Goal: Information Seeking & Learning: Learn about a topic

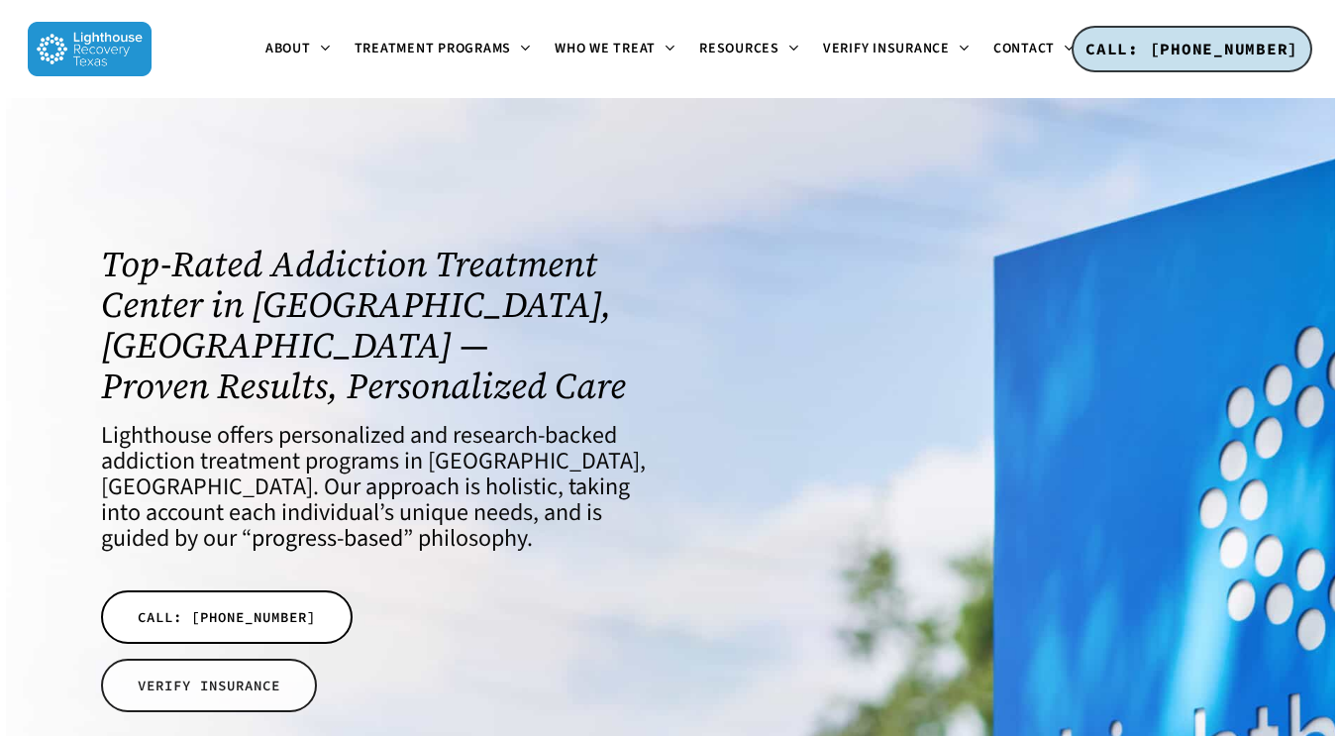
click at [275, 659] on link "VERIFY INSURANCE" at bounding box center [209, 685] width 216 height 53
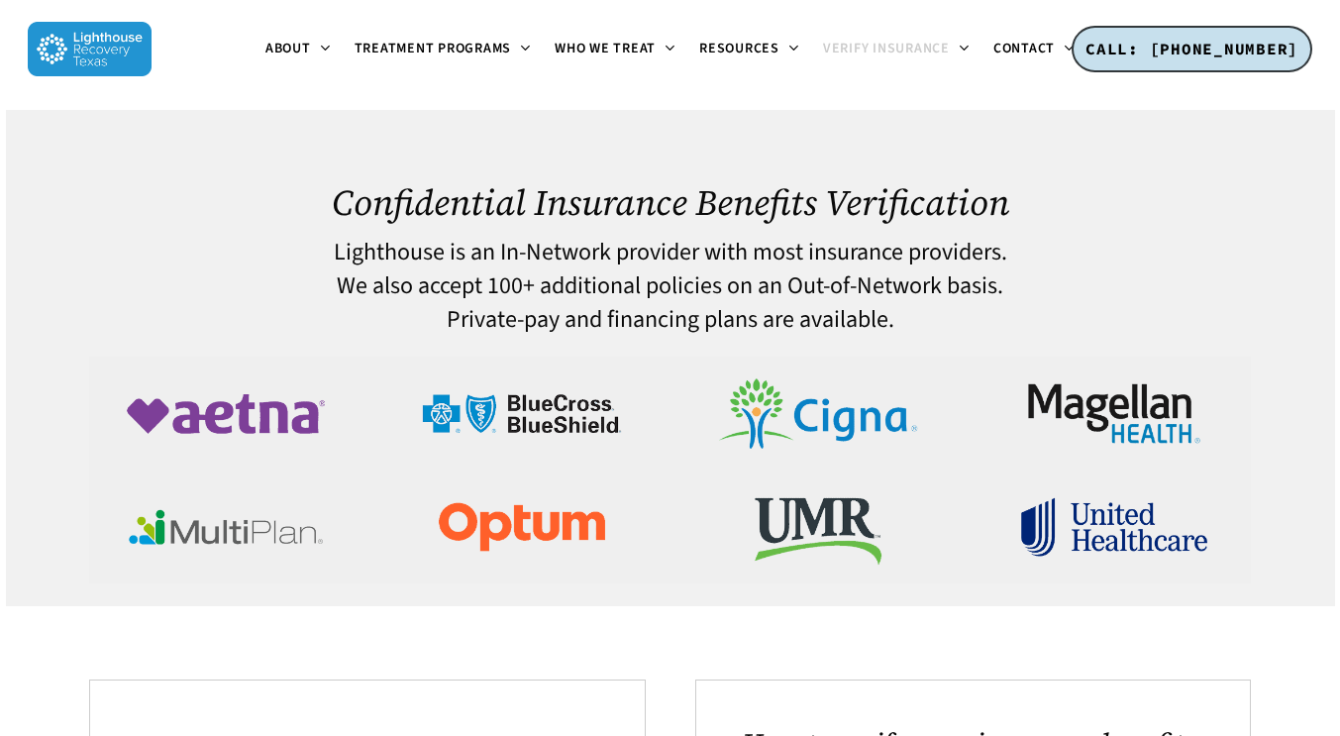
click at [487, 419] on img at bounding box center [522, 413] width 226 height 113
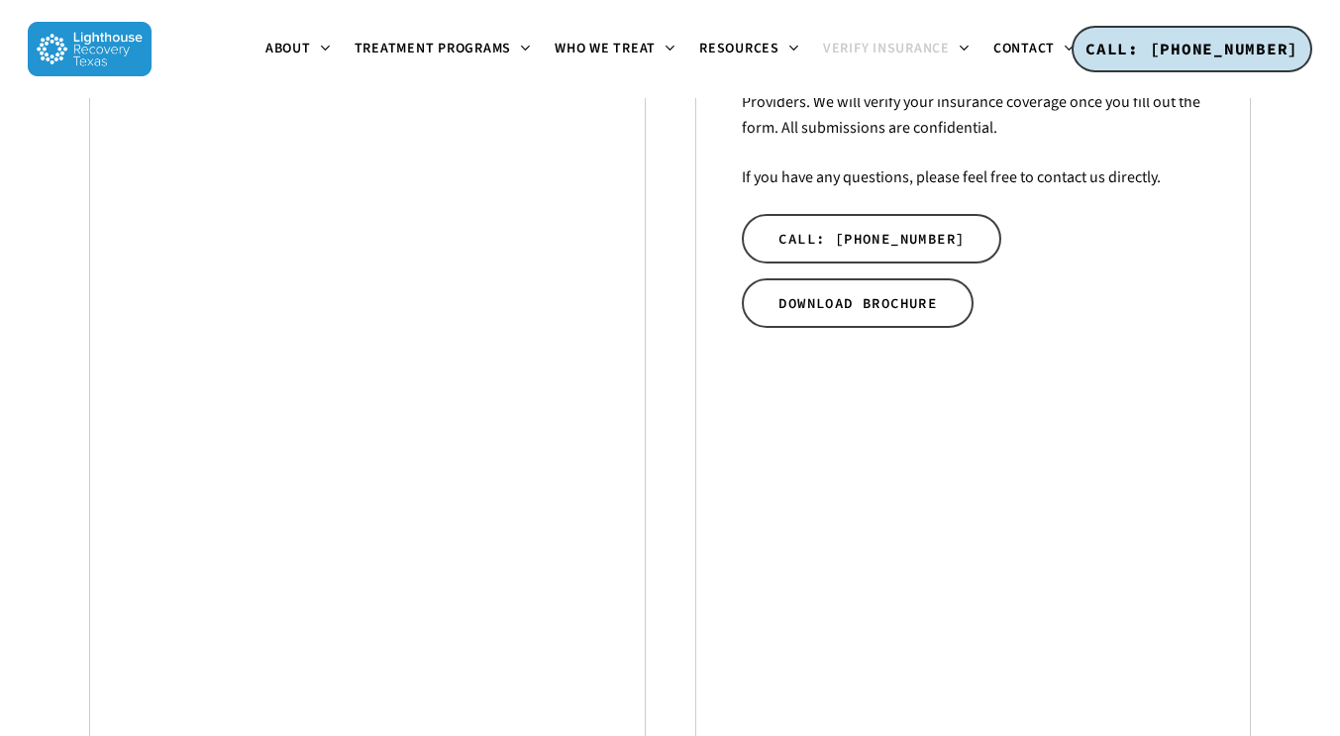
scroll to position [796, 0]
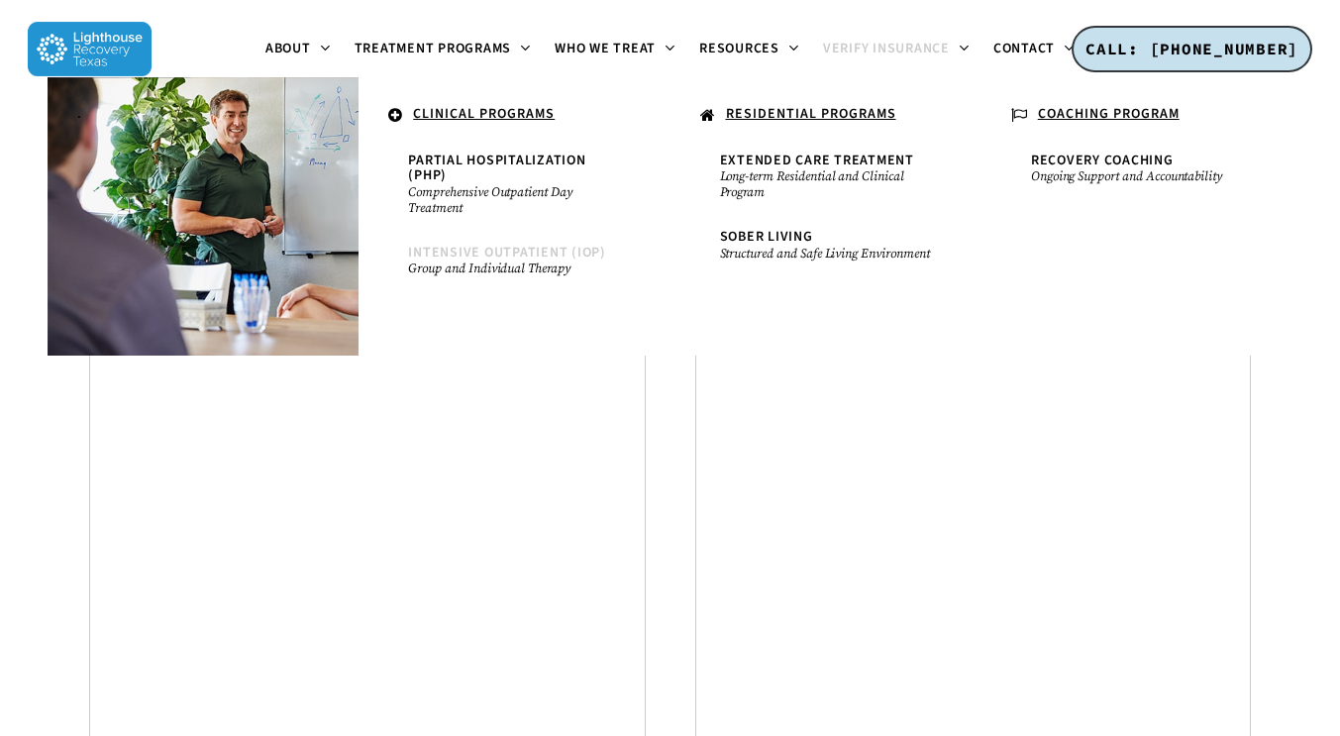
click at [518, 255] on span "Intensive Outpatient (IOP)" at bounding box center [507, 253] width 198 height 20
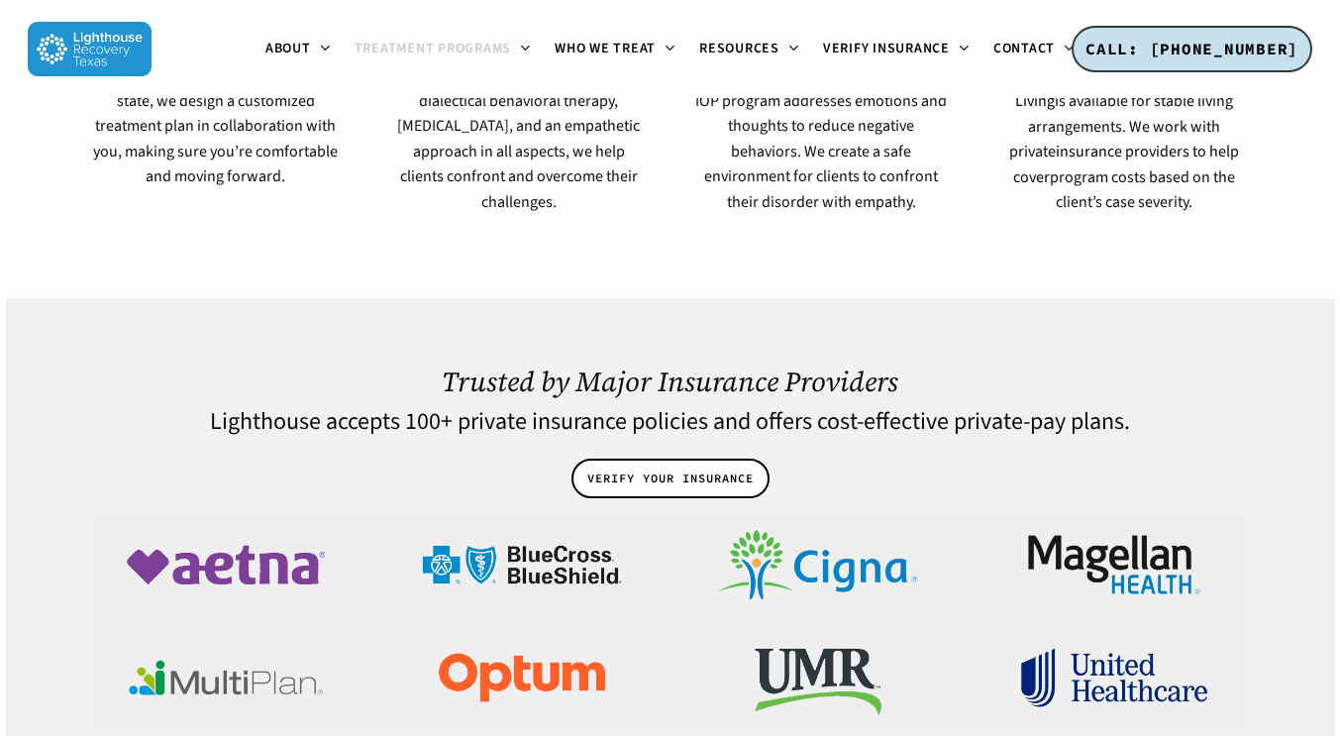
scroll to position [1617, 0]
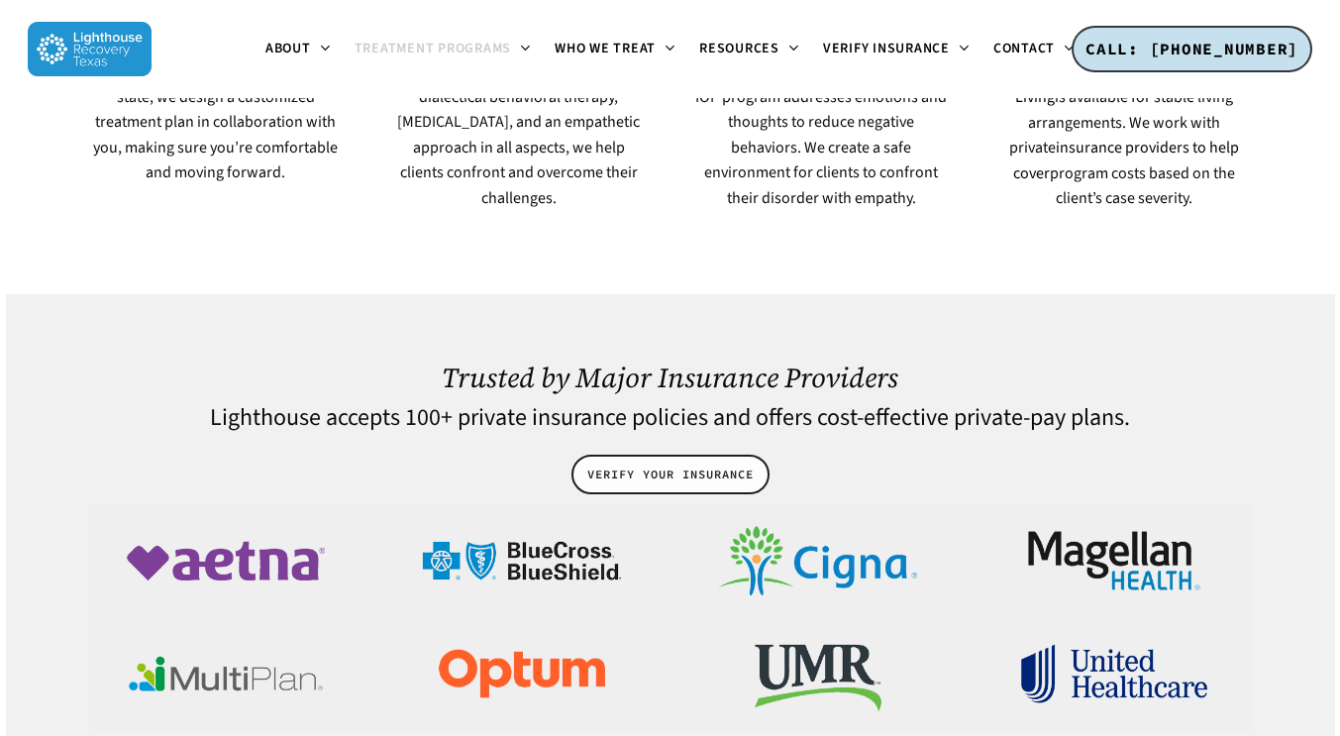
click at [650, 464] on span "VERIFY YOUR INSURANCE" at bounding box center [670, 474] width 166 height 20
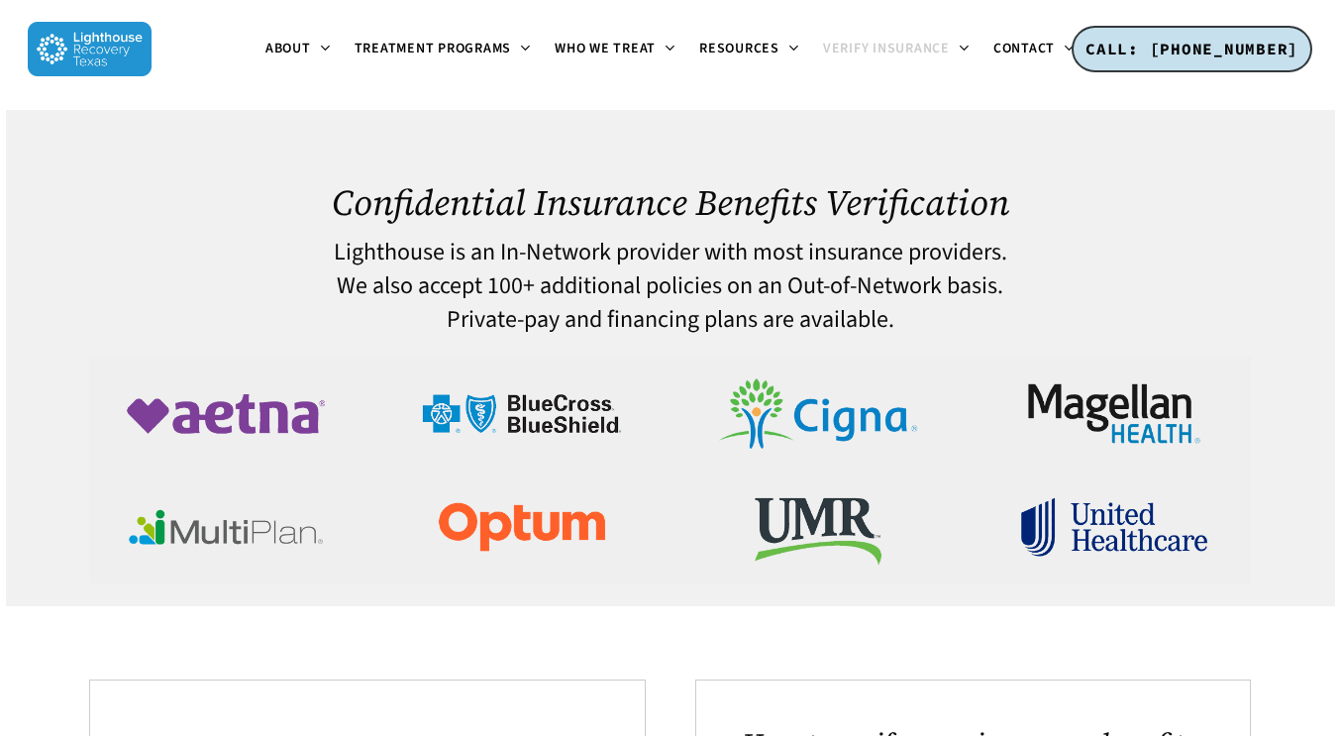
scroll to position [663, 0]
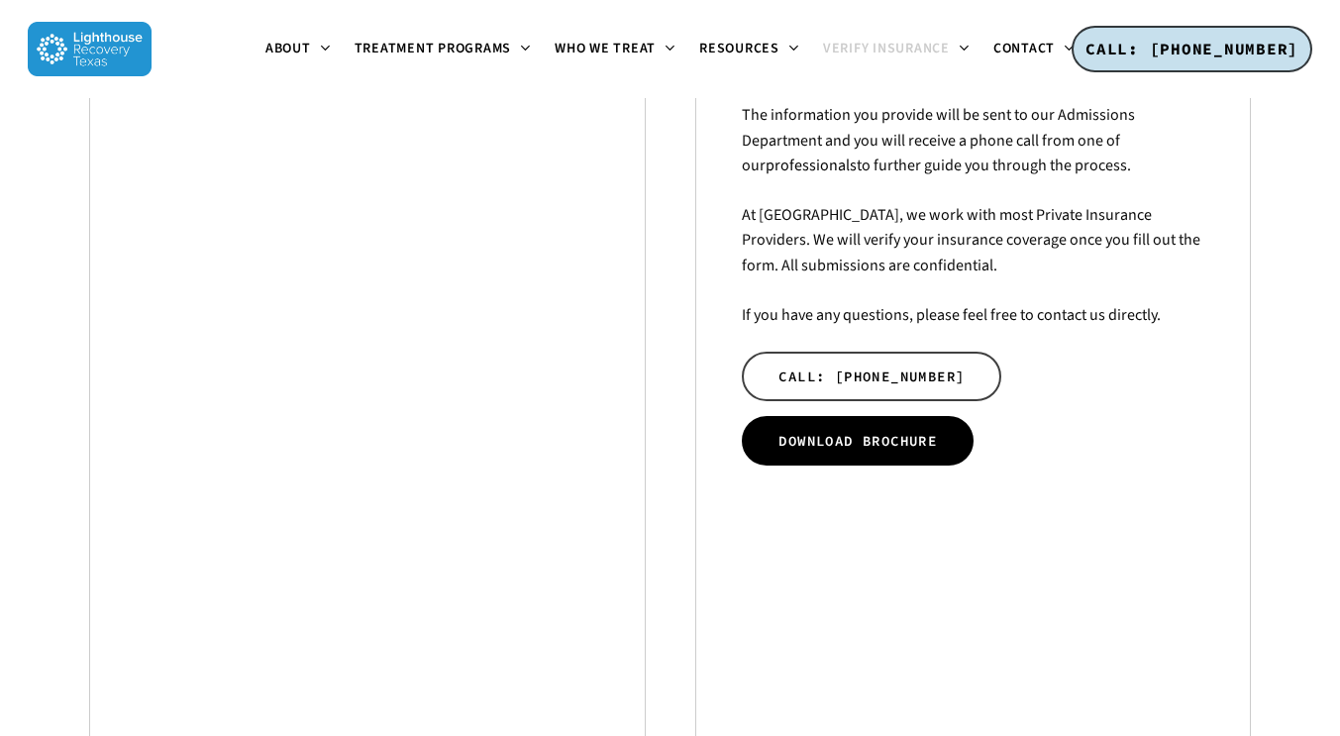
click at [817, 454] on link "DOWNLOAD BROCHURE" at bounding box center [858, 441] width 232 height 50
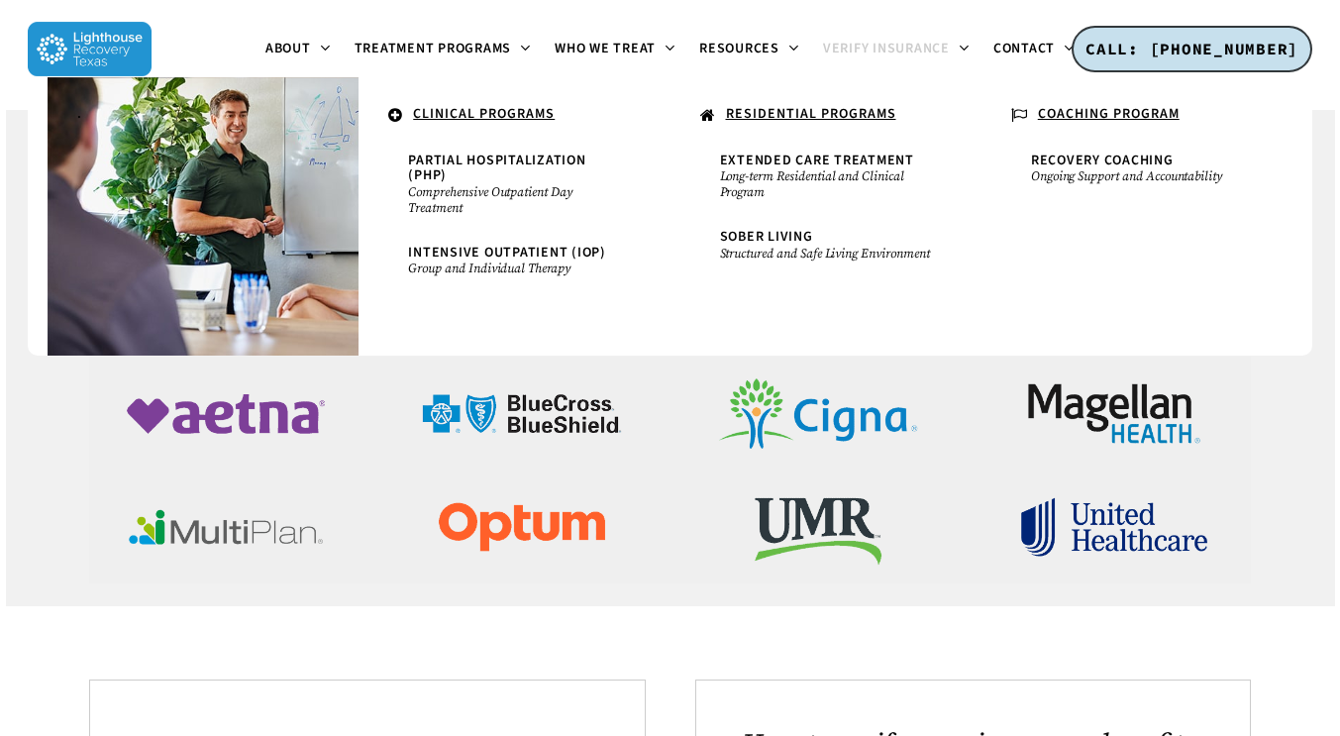
scroll to position [663, 0]
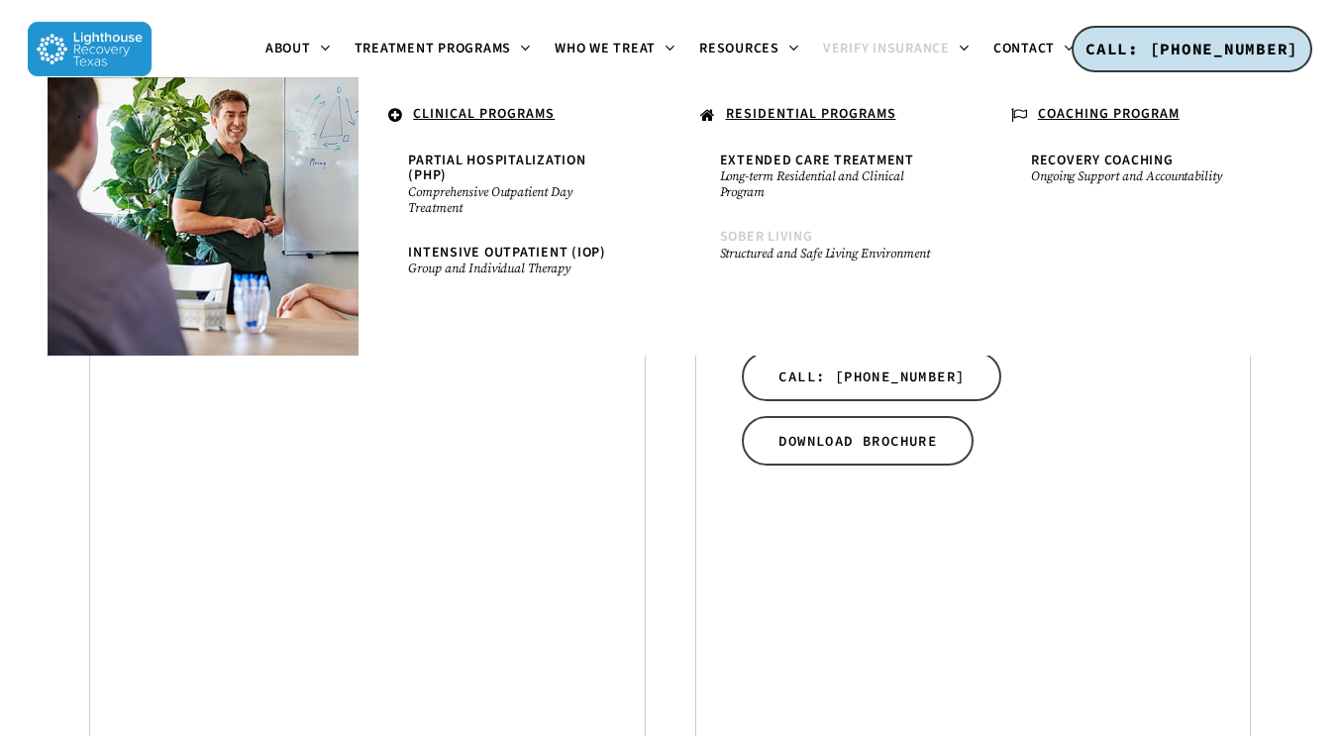
click at [805, 239] on span "Sober Living" at bounding box center [766, 237] width 93 height 20
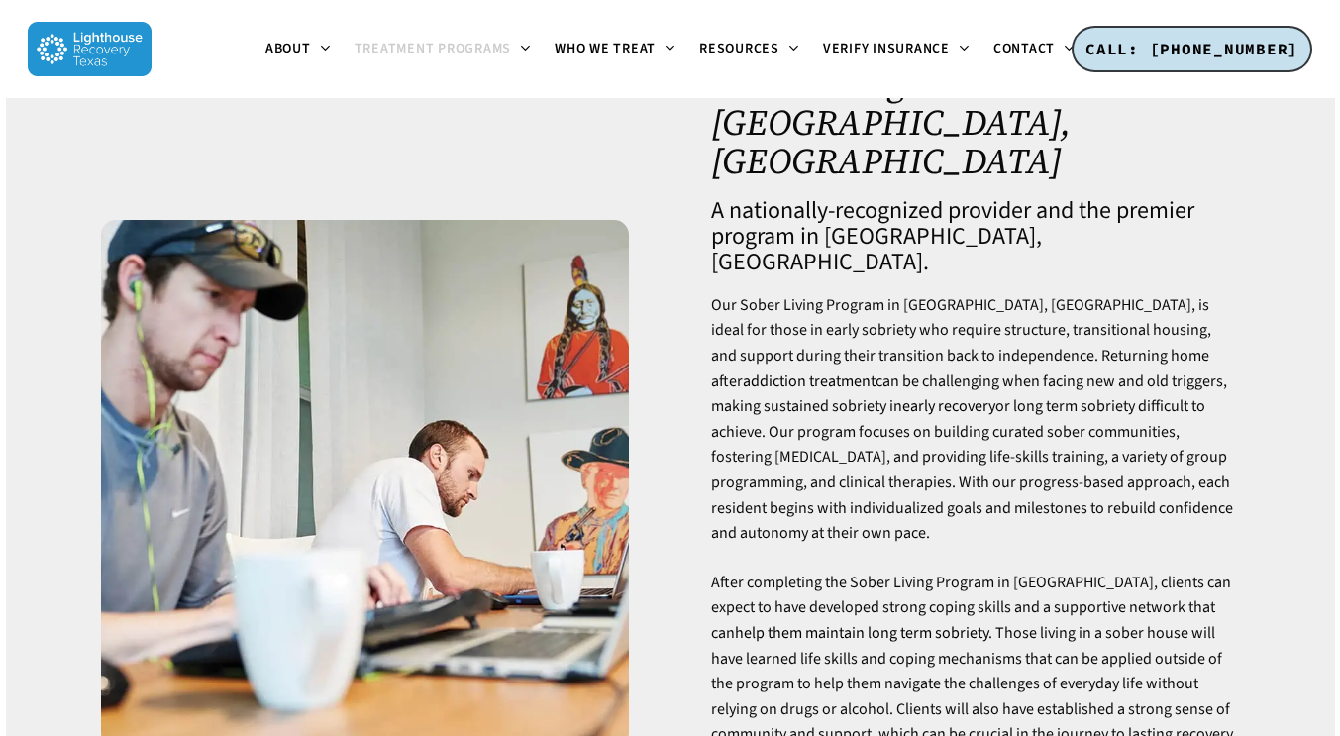
scroll to position [267, 0]
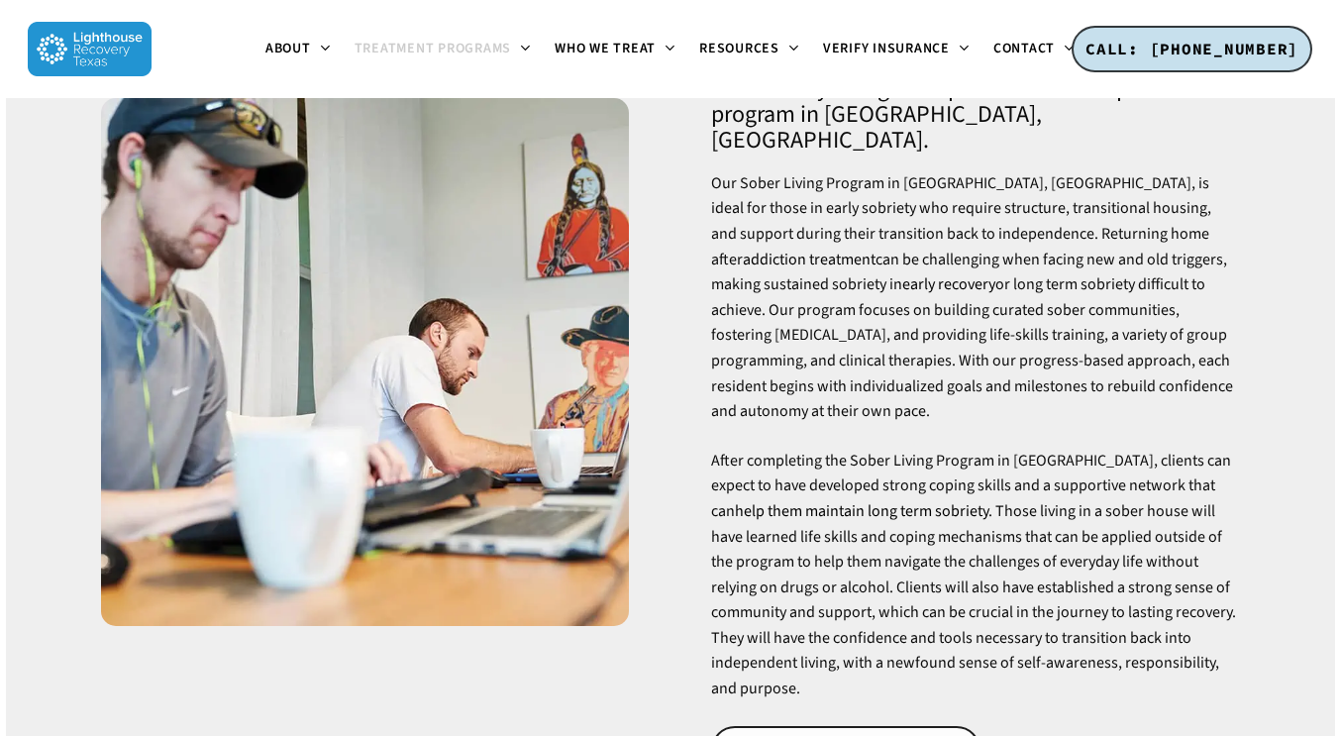
click at [886, 735] on span "GET STARTED WITH SOBER LIVING" at bounding box center [846, 750] width 230 height 20
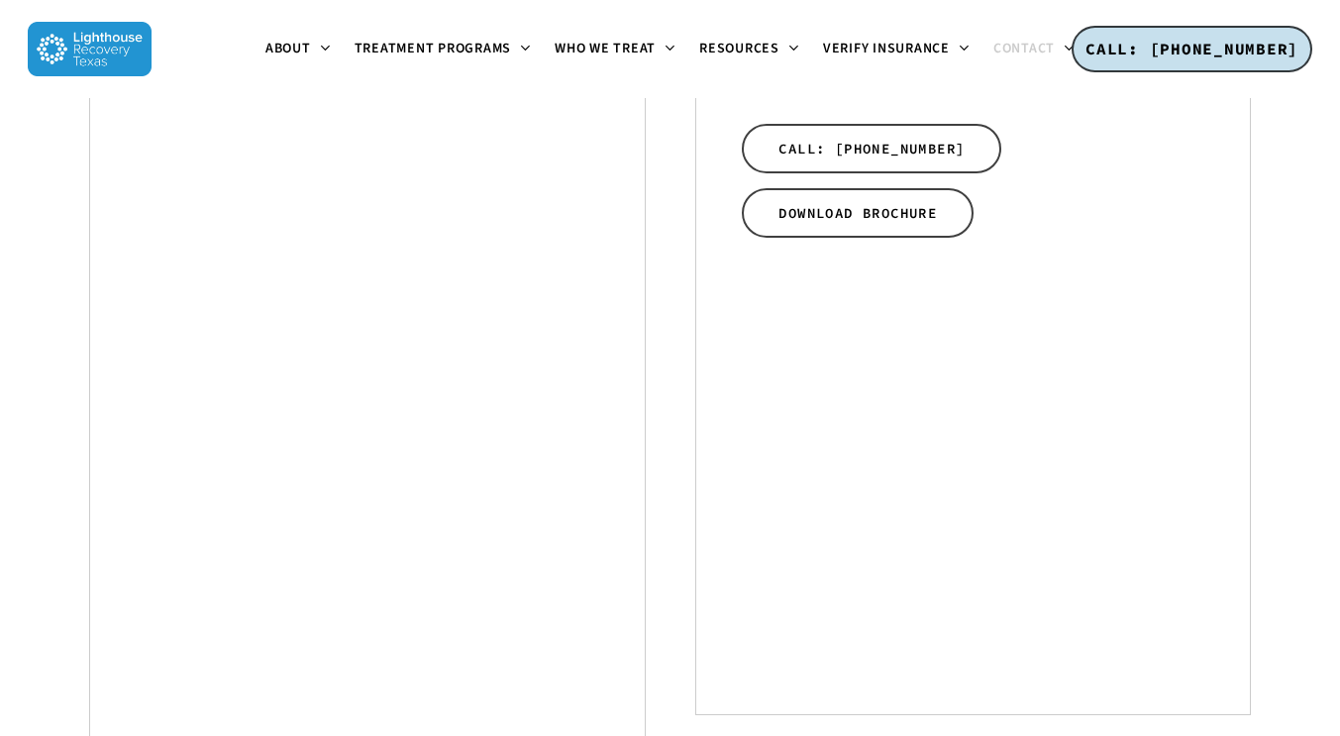
scroll to position [876, 0]
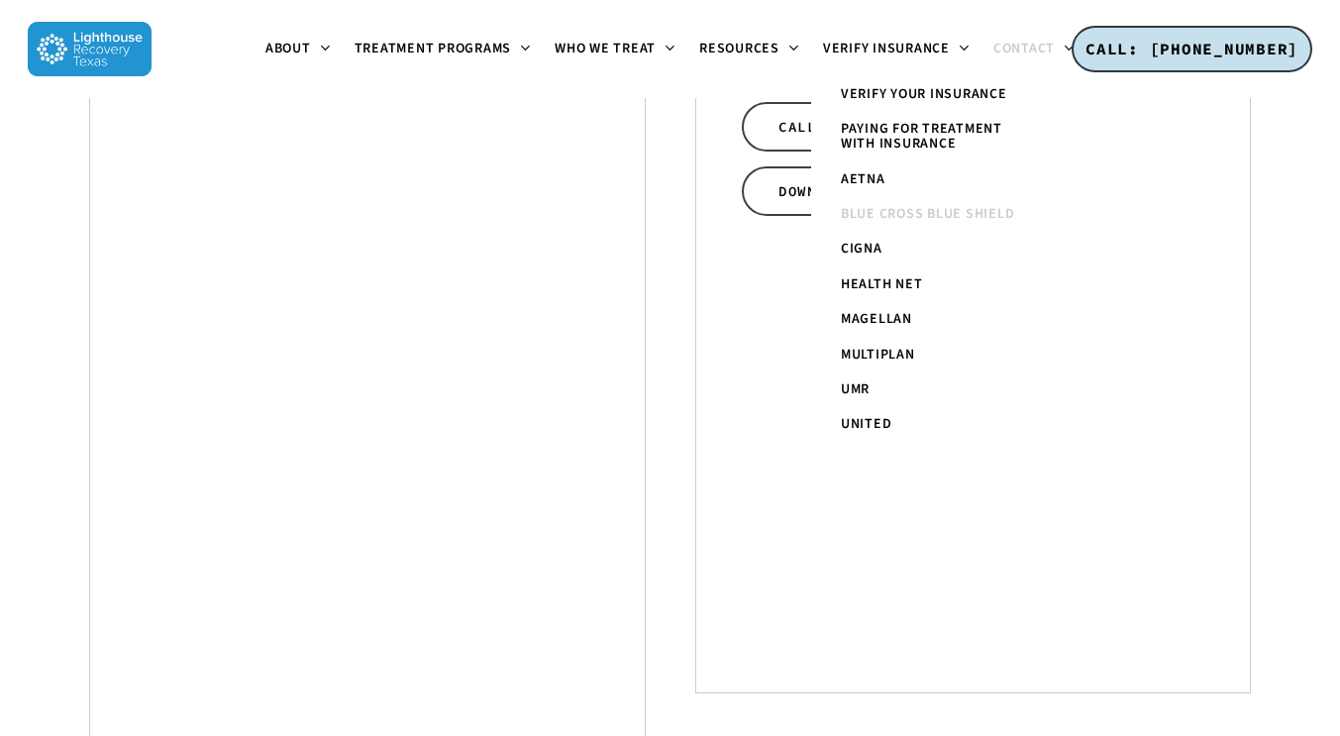
click at [918, 207] on span "Blue Cross Blue Shield" at bounding box center [928, 214] width 174 height 20
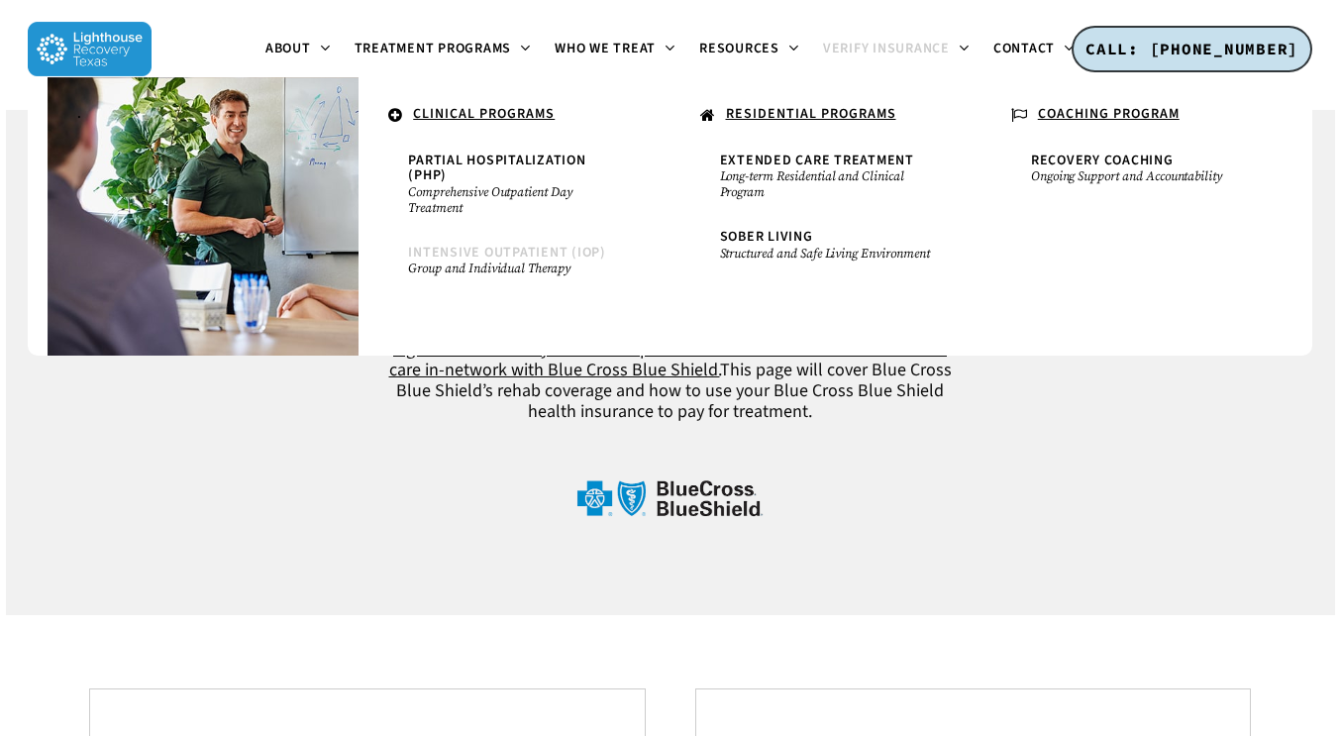
click at [520, 252] on span "Intensive Outpatient (IOP)" at bounding box center [507, 253] width 198 height 20
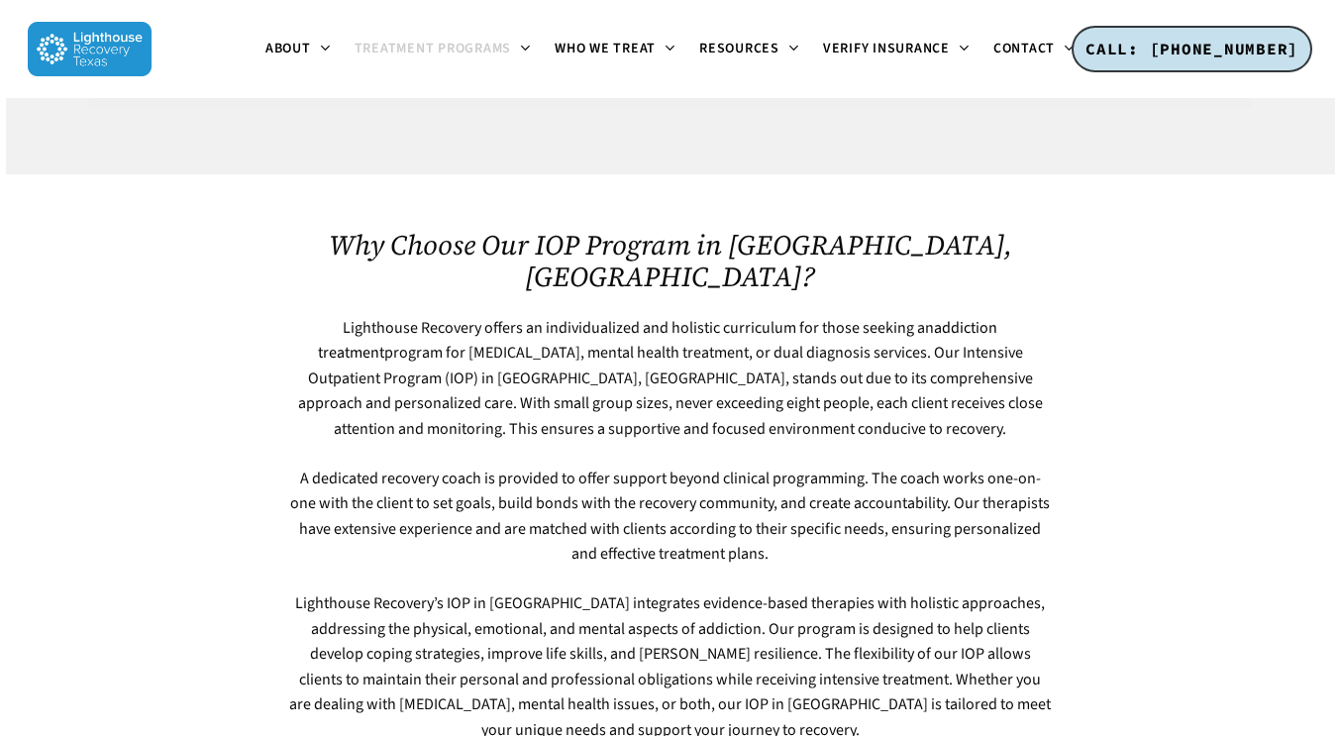
scroll to position [2236, 0]
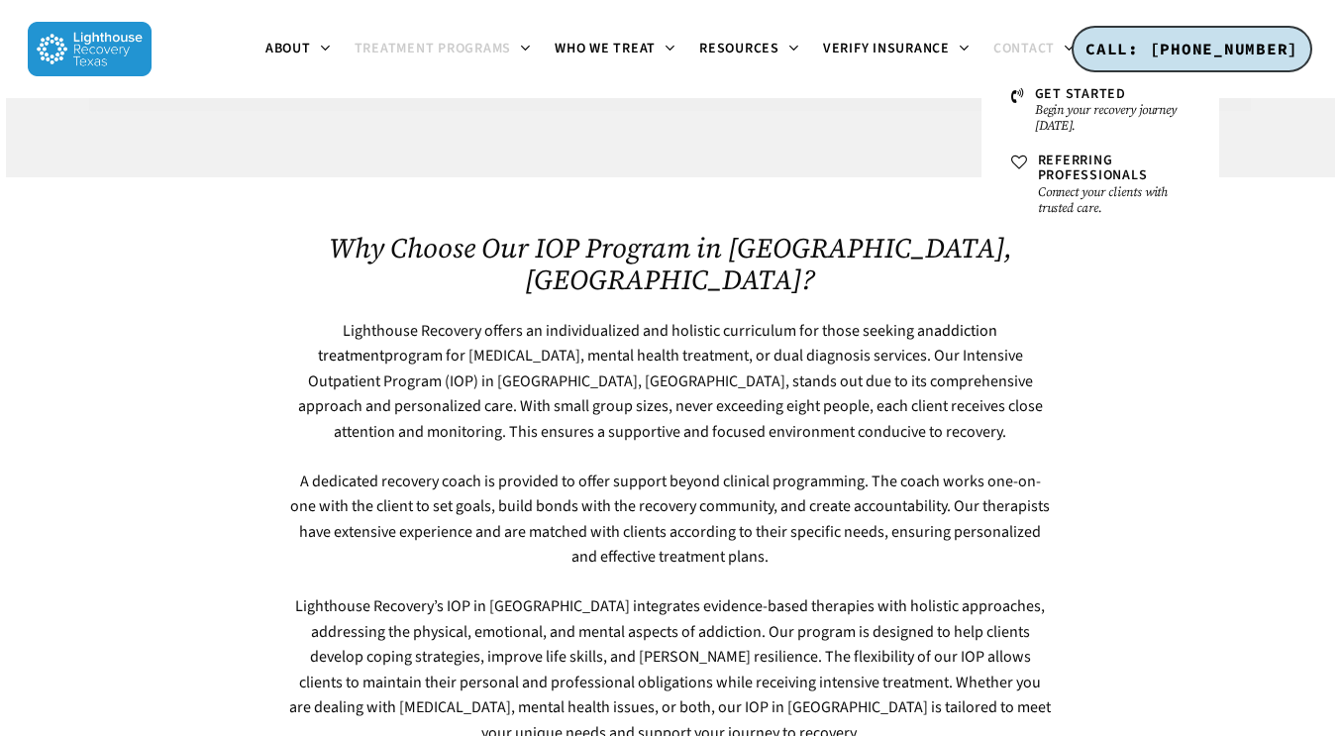
click at [1027, 45] on span "Contact" at bounding box center [1023, 49] width 61 height 20
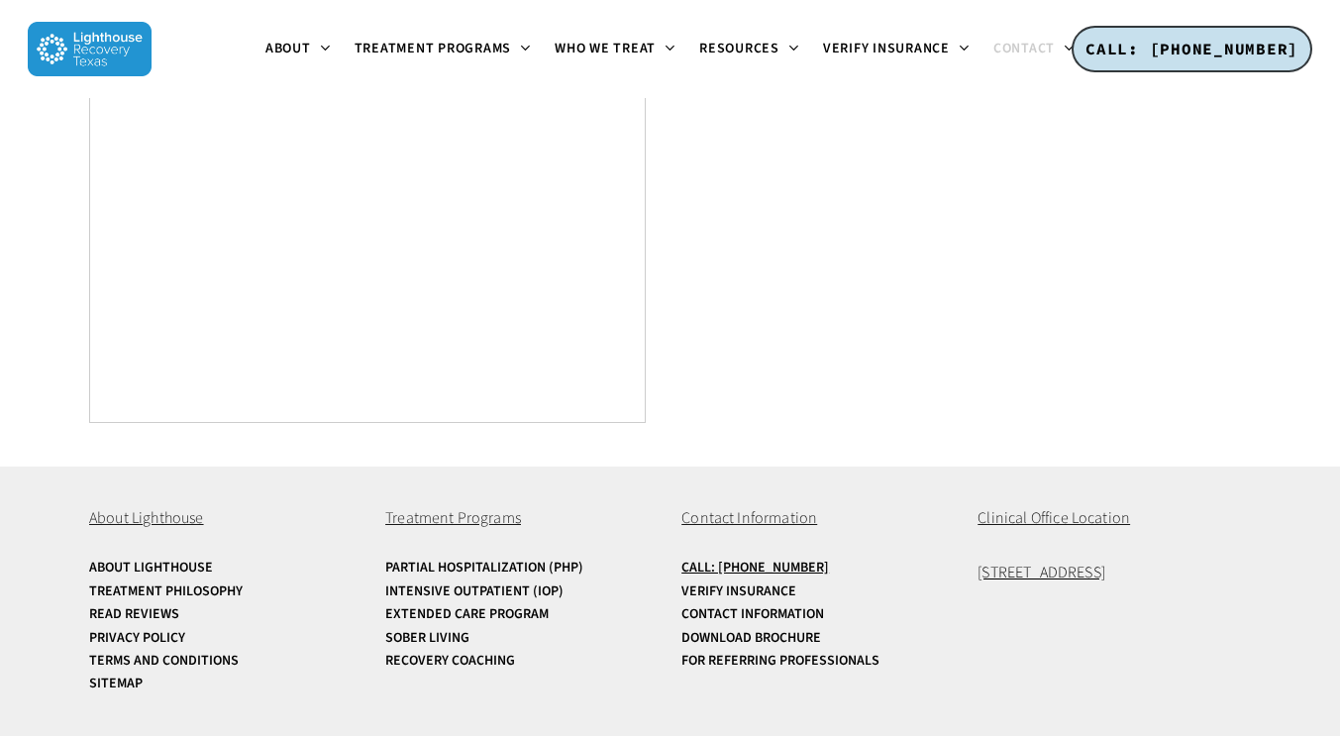
scroll to position [1376, 0]
